Goal: Transaction & Acquisition: Purchase product/service

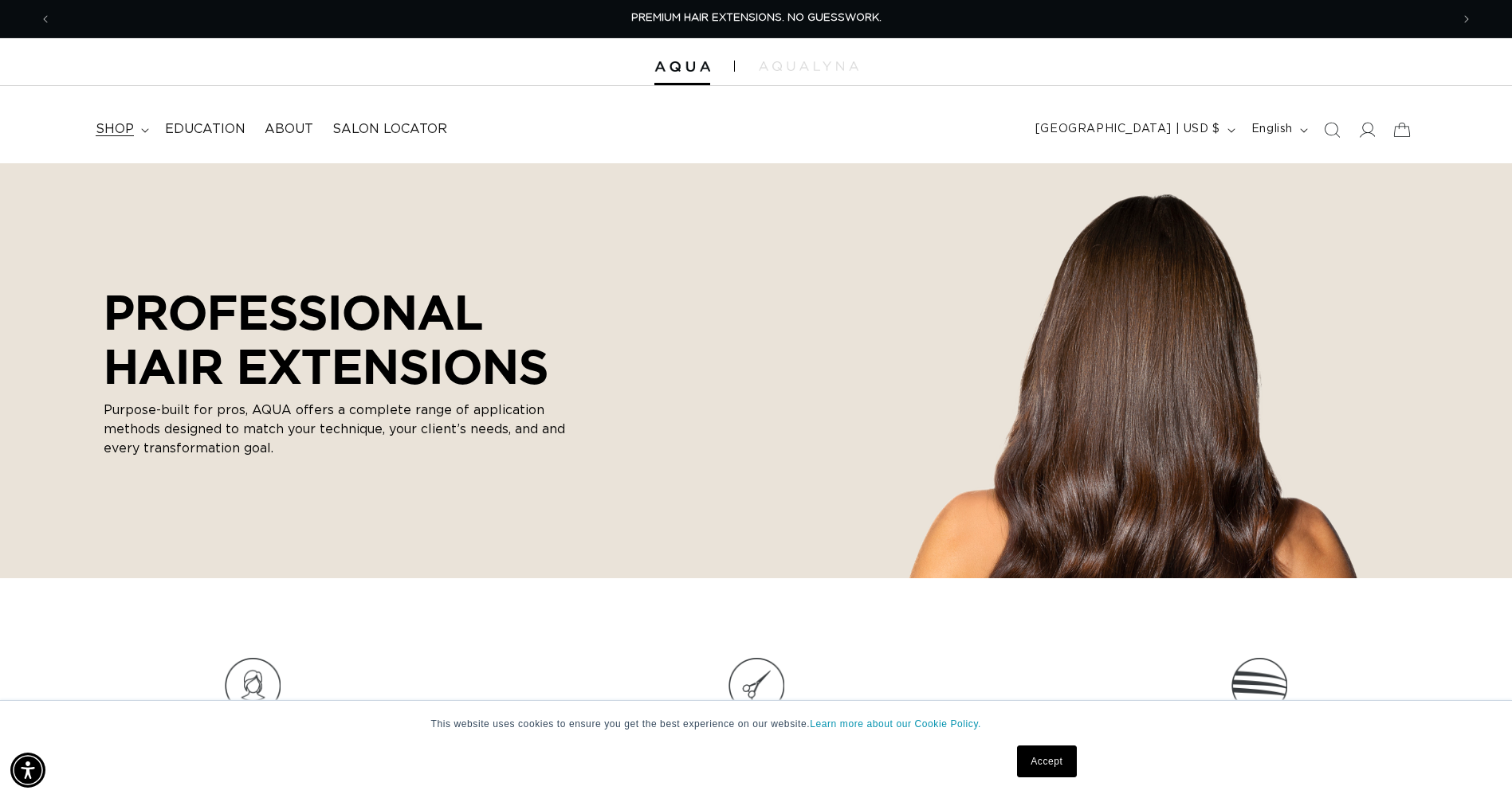
click at [104, 122] on span "shop" at bounding box center [114, 130] width 38 height 17
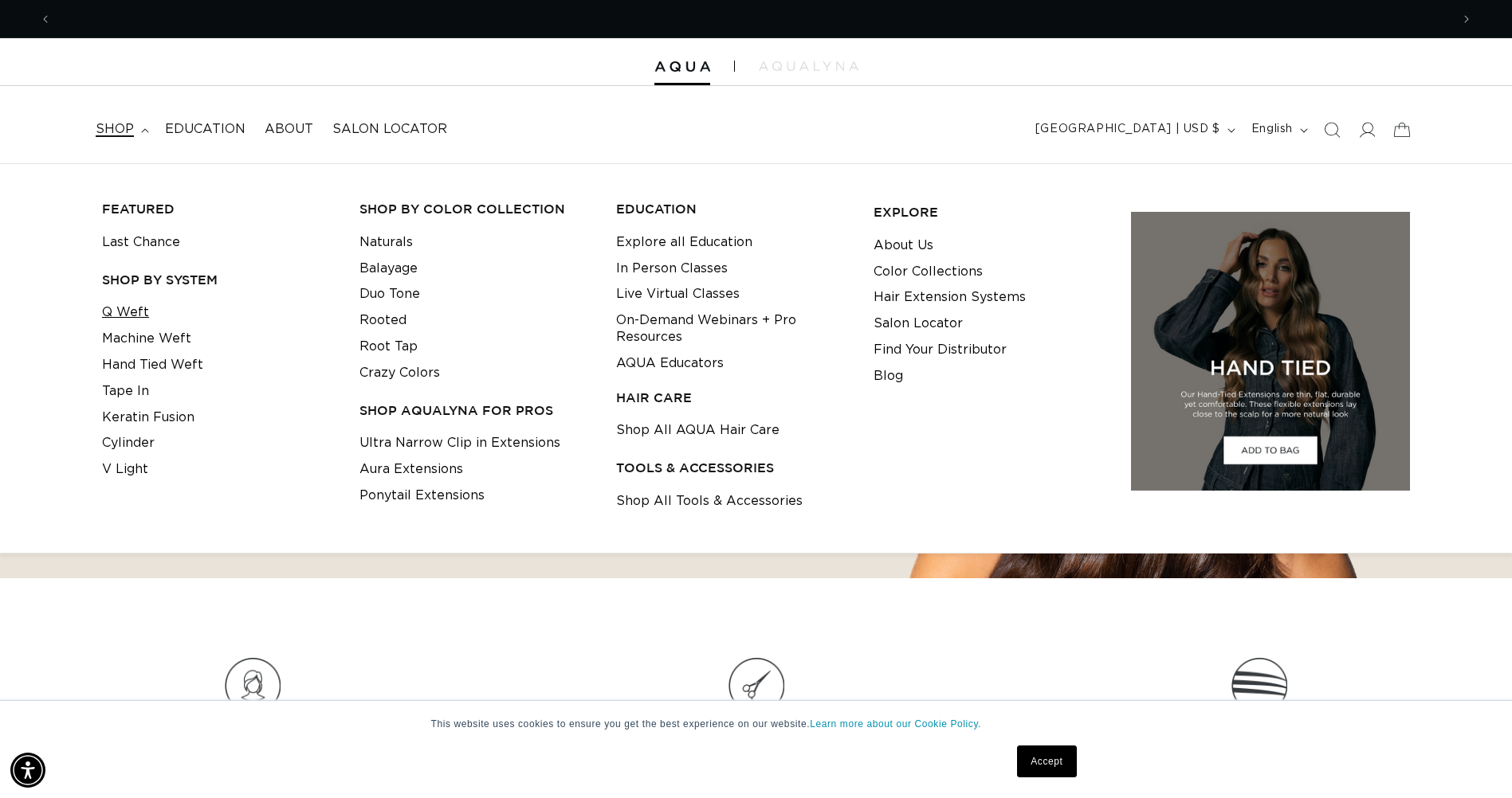
scroll to position [0, 1399]
click at [139, 387] on link "Tape In" at bounding box center [125, 391] width 47 height 26
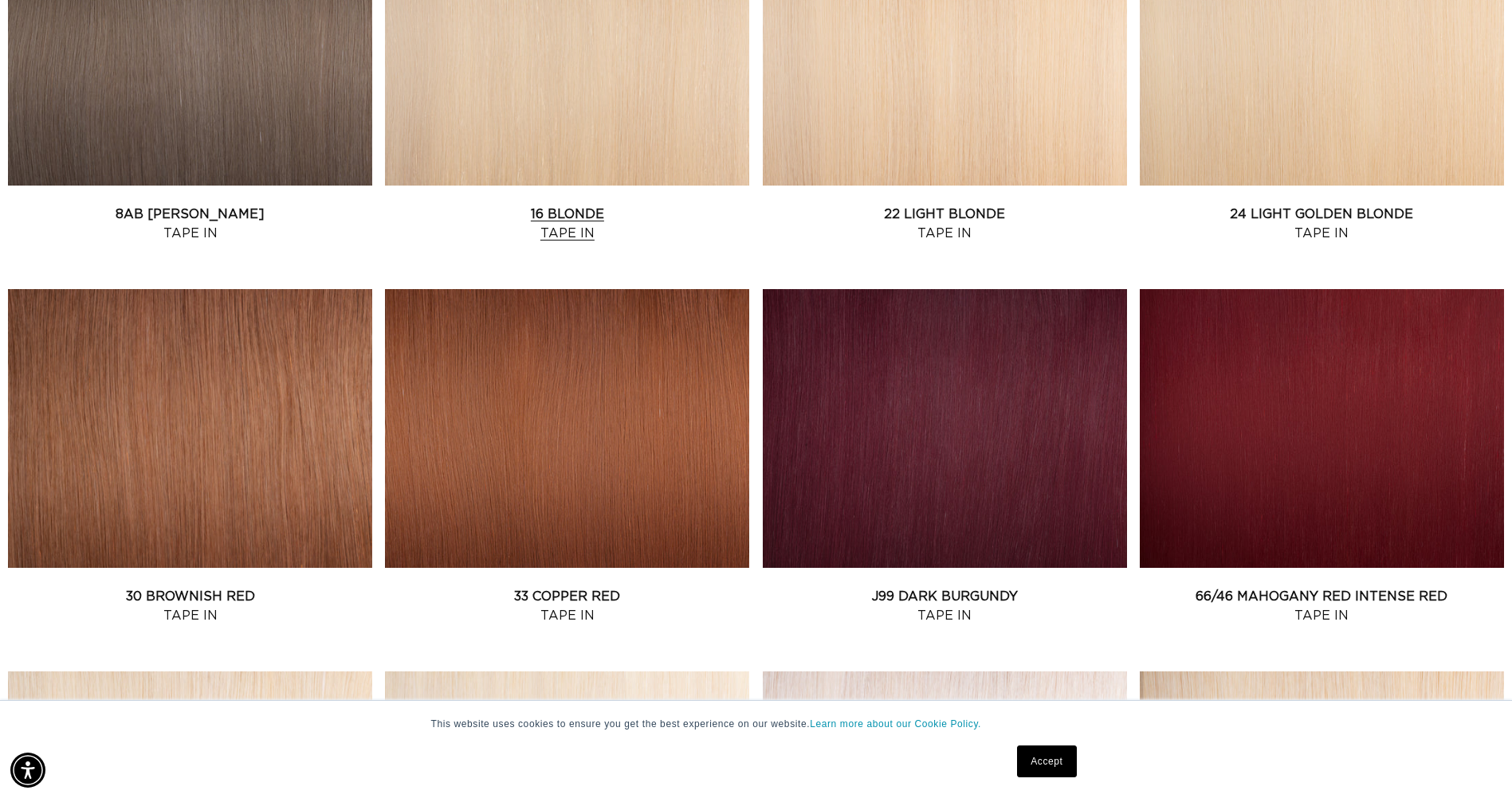
scroll to position [0, 2798]
click at [982, 205] on link "22 Light Blonde Tape In" at bounding box center [945, 224] width 364 height 38
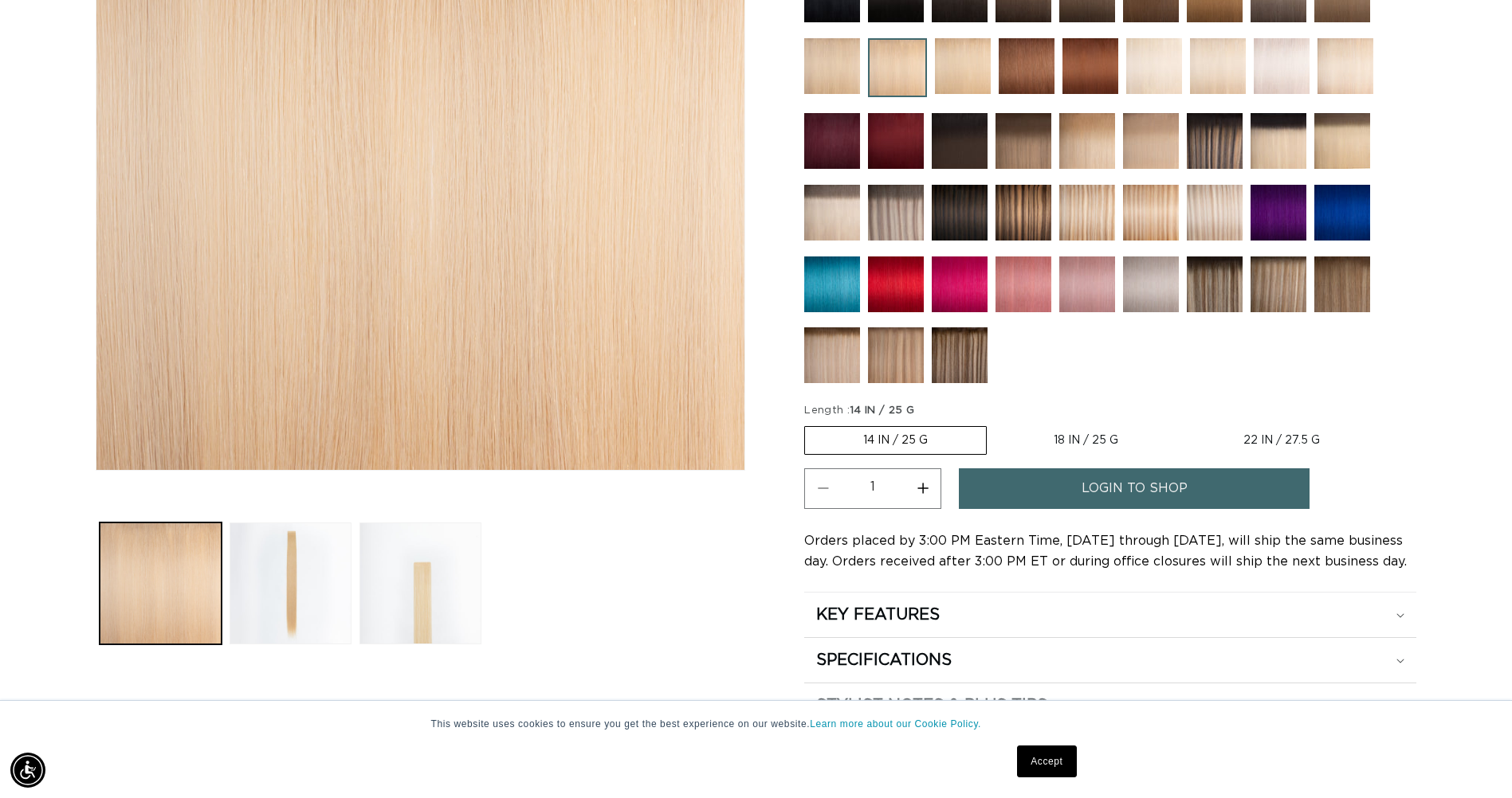
scroll to position [478, 0]
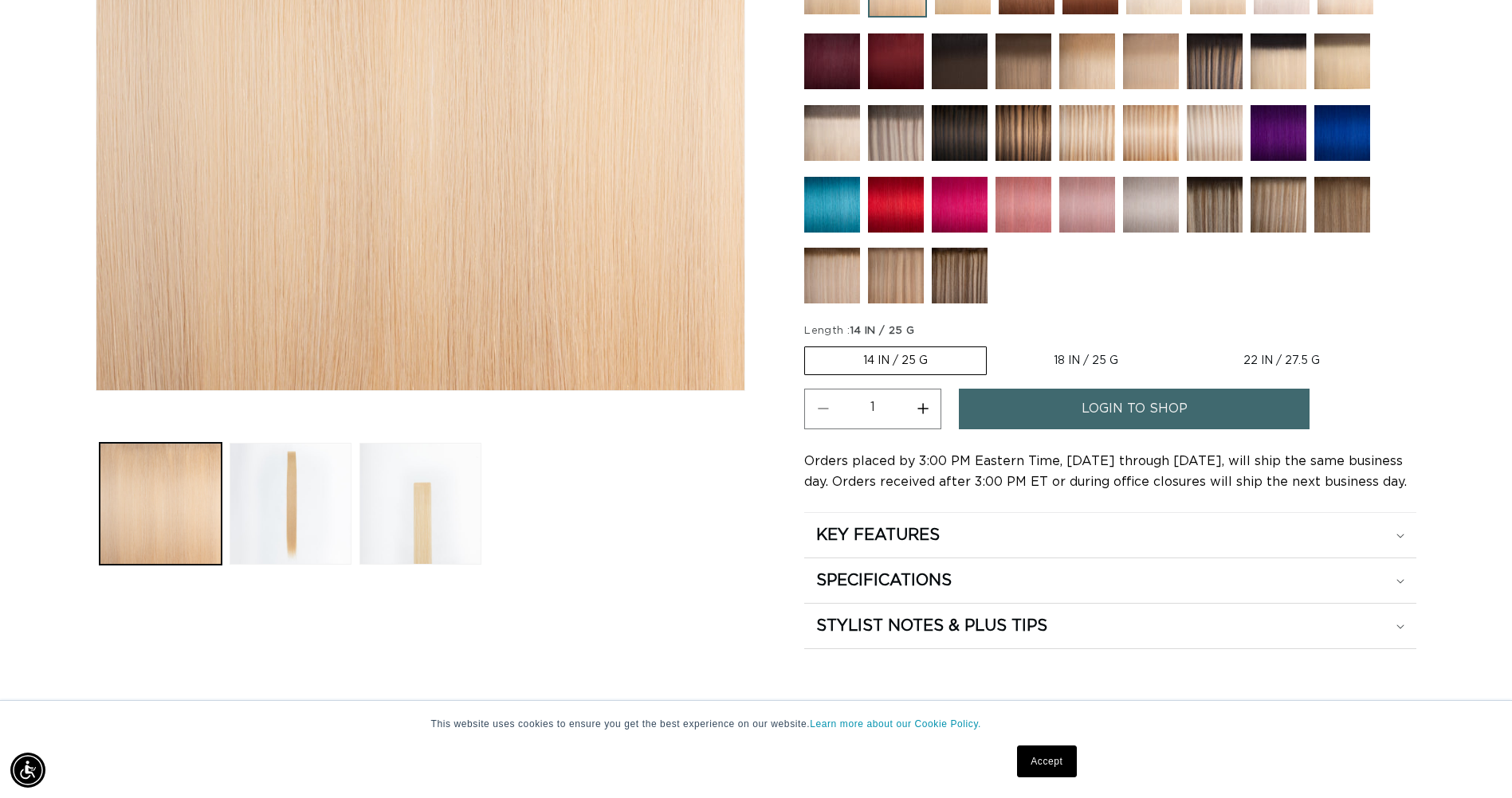
click at [1108, 356] on label "18 IN / 25 G Variant sold out or unavailable" at bounding box center [1086, 361] width 181 height 27
click at [996, 344] on input "18 IN / 25 G Variant sold out or unavailable" at bounding box center [995, 343] width 1 height 1
radio input "true"
click at [921, 372] on label "14 IN / 25 G Variant sold out or unavailable" at bounding box center [894, 361] width 181 height 27
click at [809, 344] on input "14 IN / 25 G Variant sold out or unavailable" at bounding box center [809, 343] width 1 height 1
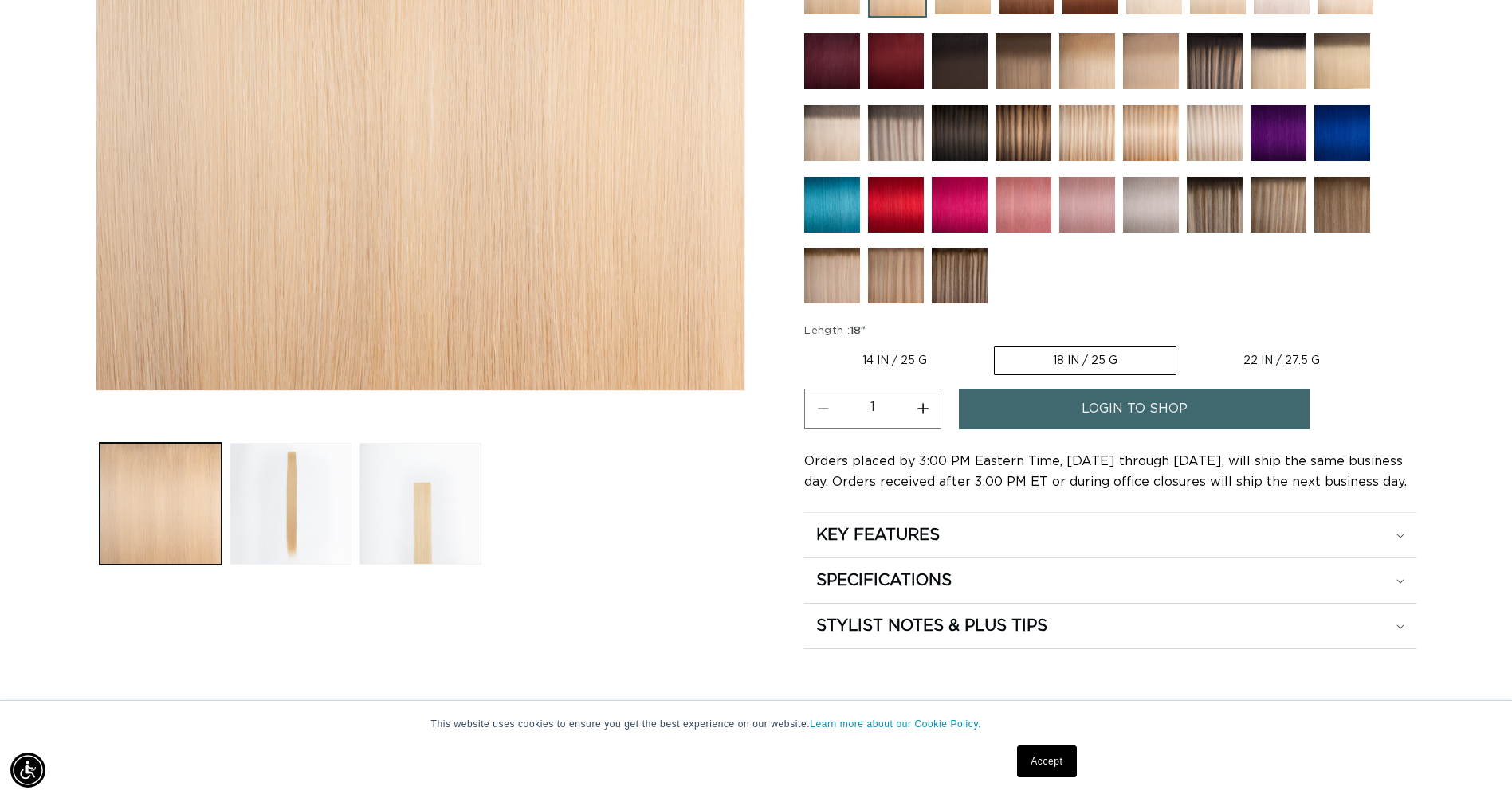
radio input "true"
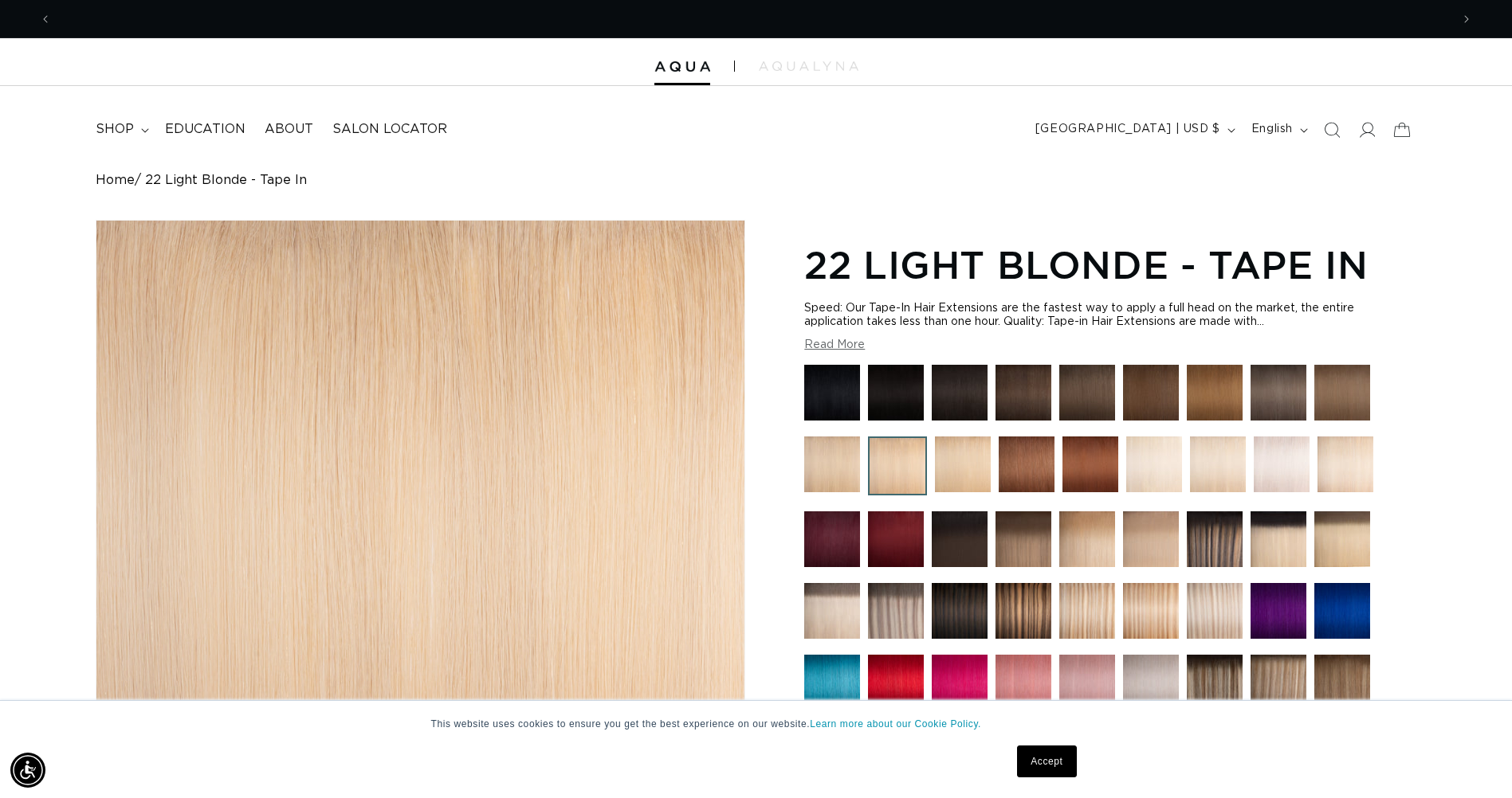
scroll to position [0, 0]
